Goal: Find specific page/section: Find specific page/section

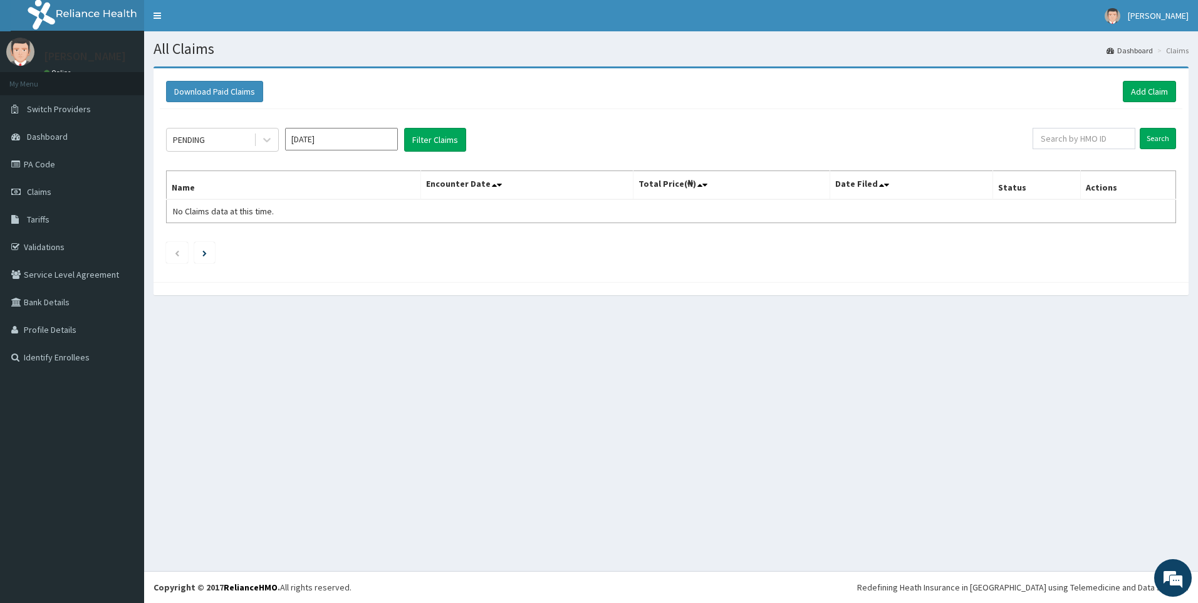
click at [63, 200] on link "Claims" at bounding box center [72, 192] width 144 height 28
click at [349, 401] on div "All Claims Dashboard Claims Download Paid Claims Add Claim × Note you can only …" at bounding box center [671, 300] width 1054 height 539
click at [336, 150] on input "[DATE]" at bounding box center [341, 139] width 113 height 23
click at [332, 241] on div "Aug" at bounding box center [341, 243] width 25 height 23
type input "[DATE]"
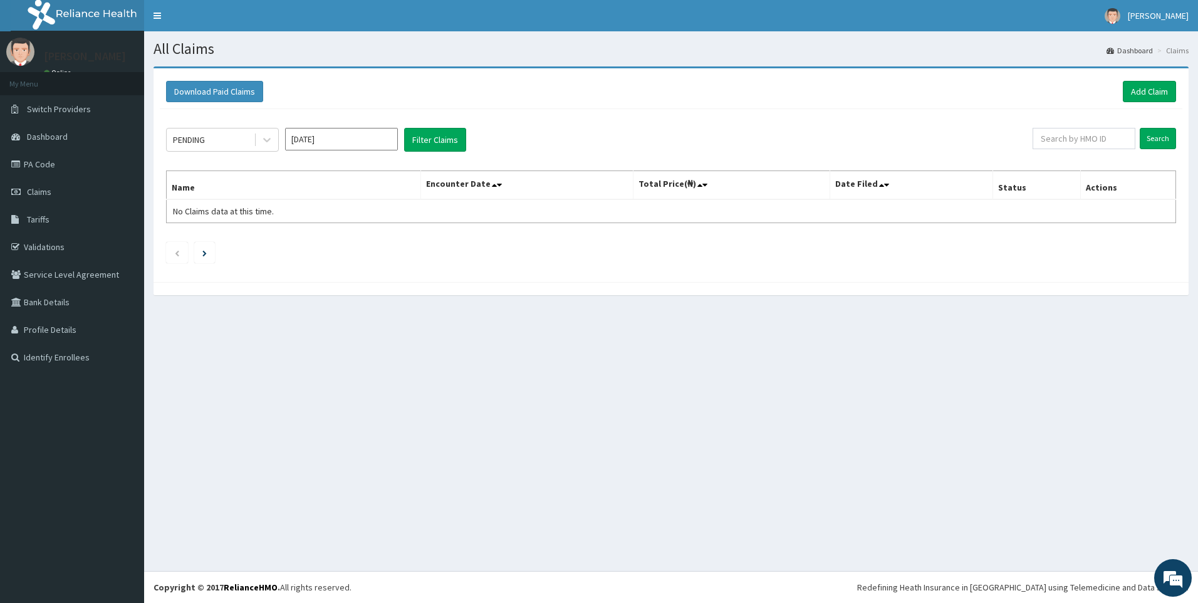
click at [359, 137] on input "Jul 2025" at bounding box center [341, 139] width 113 height 23
click at [385, 251] on div "Jul Aug Sep" at bounding box center [342, 244] width 112 height 26
click at [582, 234] on div "PENDING Jul 2025 Previous Year 2025 Jan Feb Mar Apr May Jun Jul Aug Sep Oct Nov…" at bounding box center [671, 192] width 1022 height 167
click at [69, 127] on link "Dashboard" at bounding box center [72, 137] width 144 height 28
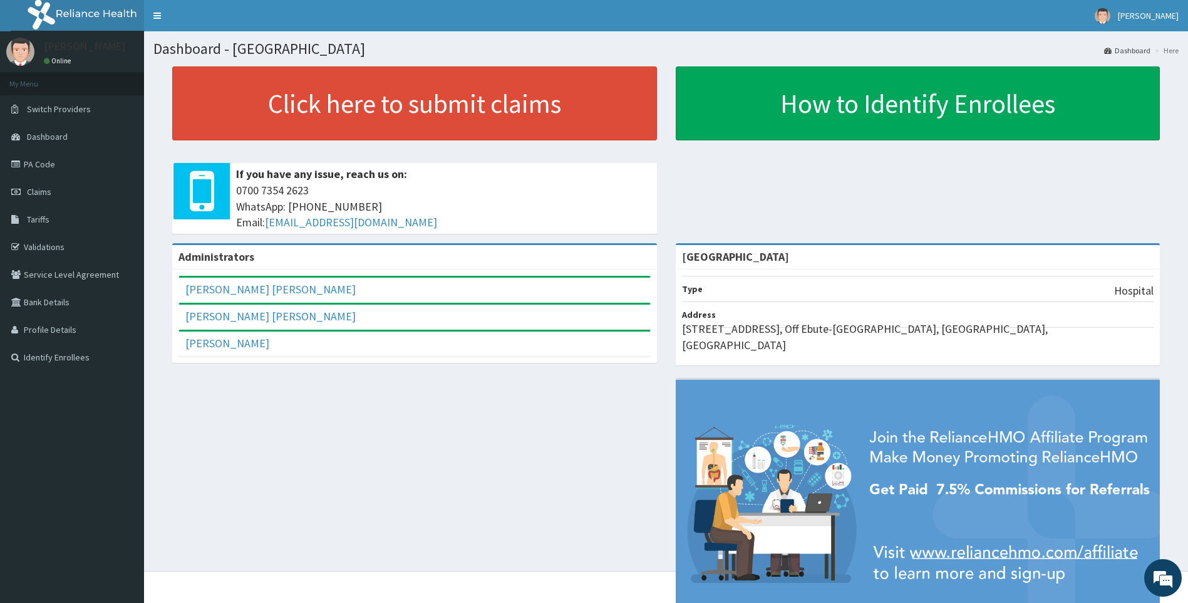
click at [78, 86] on li "My Menu" at bounding box center [72, 83] width 144 height 23
click at [52, 218] on link "Tariffs" at bounding box center [72, 219] width 144 height 28
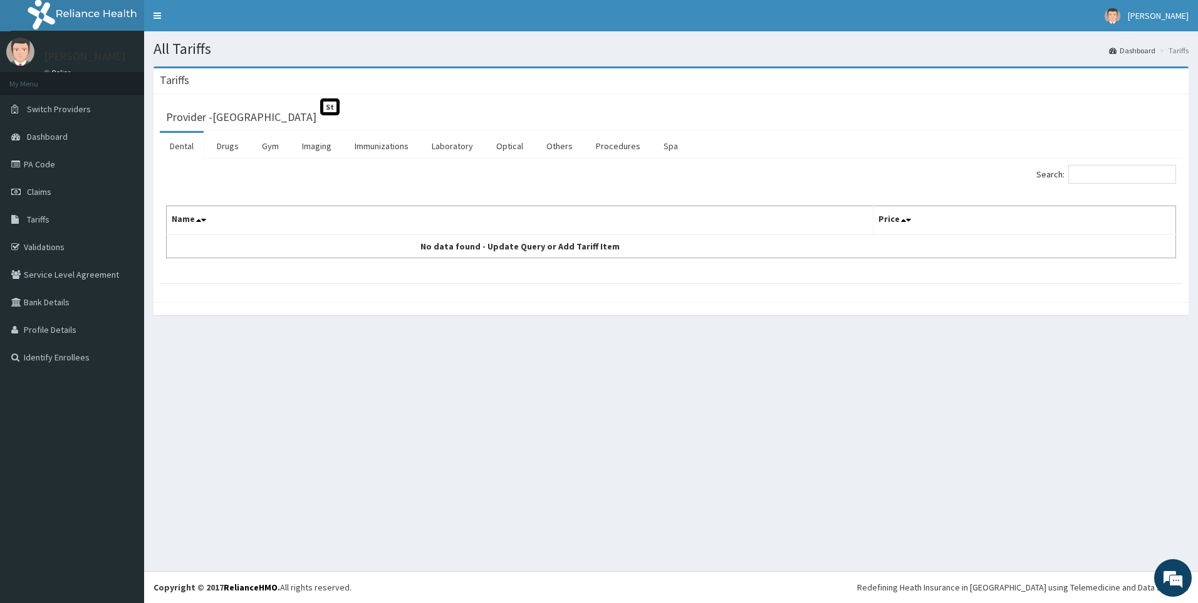
click at [100, 81] on li "My Menu" at bounding box center [72, 83] width 144 height 23
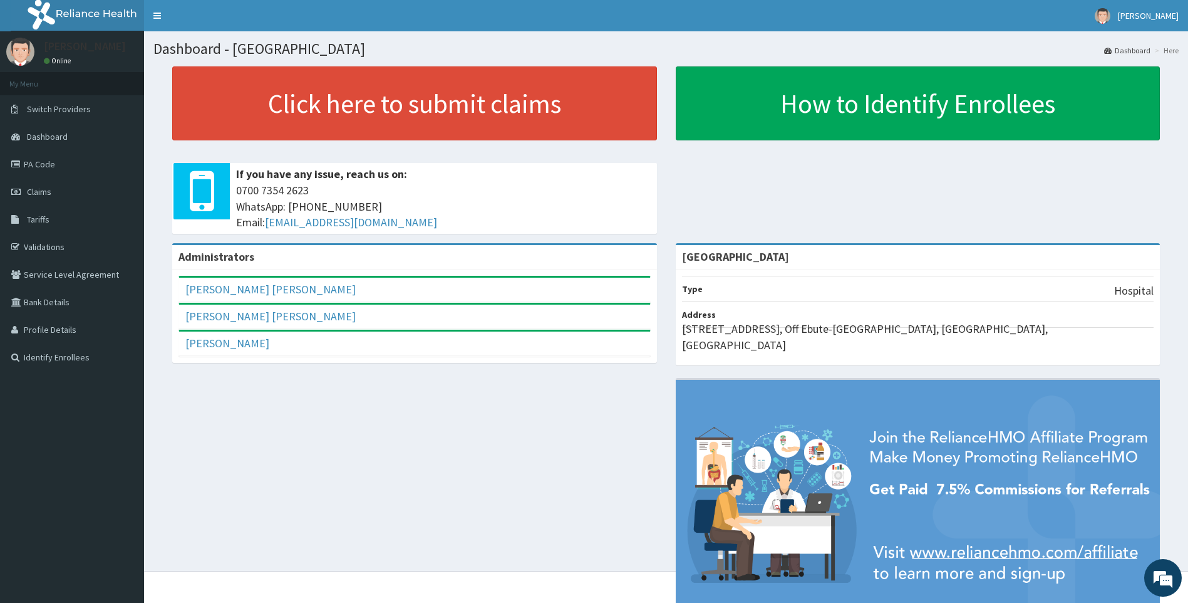
click at [435, 361] on div "[PERSON_NAME] [PERSON_NAME] Full Name [PERSON_NAME] [PERSON_NAME] Email Address…" at bounding box center [414, 315] width 485 height 93
